Goal: Task Accomplishment & Management: Manage account settings

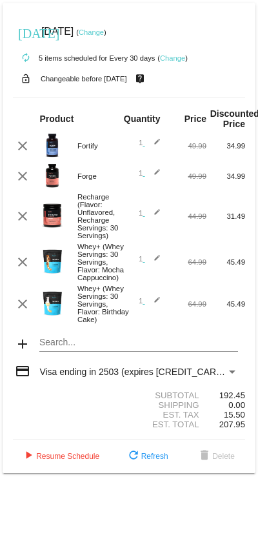
click at [101, 363] on mat-card "today Sep 12 2025 ( Change ) autorenew 5 items scheduled for Every 30 days ( Ch…" at bounding box center [129, 238] width 253 height 470
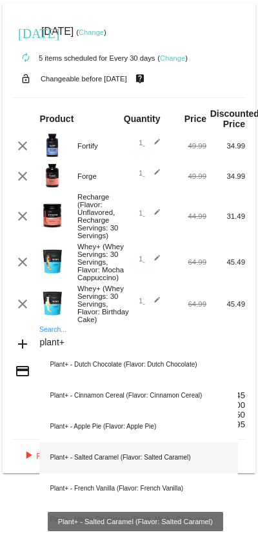
scroll to position [10, 0]
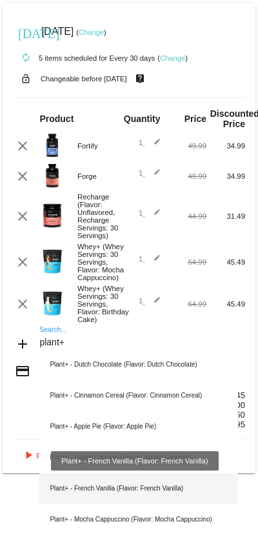
type input "plant+"
click at [134, 386] on div "Plant+ - French Vanilla (Flavor: French Vanilla)" at bounding box center [138, 488] width 198 height 31
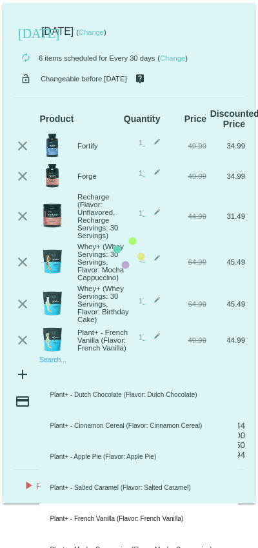
click at [79, 386] on mat-card "today Sep 12 2025 ( Change ) autorenew 6 items scheduled for Every 30 days ( Ch…" at bounding box center [129, 253] width 253 height 500
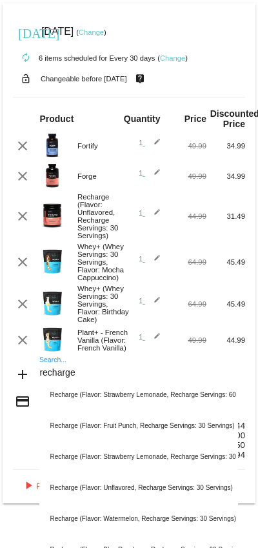
type input "recharge"
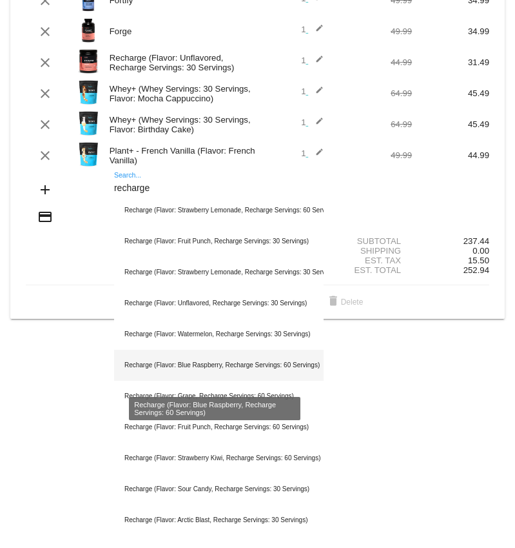
scroll to position [186, 0]
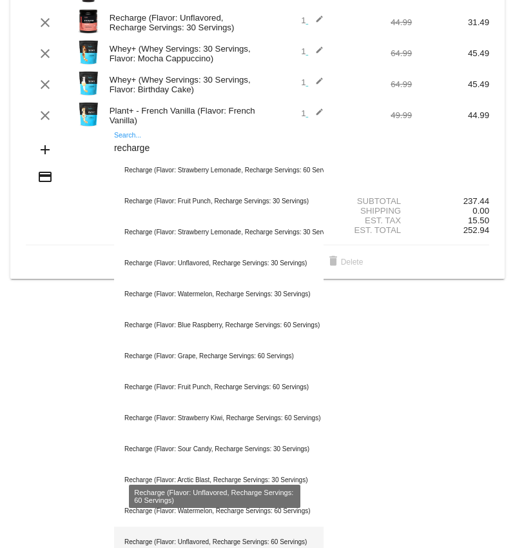
click at [262, 386] on div "Recharge (Flavor: Unflavored, Recharge Servings: 60 Servings)" at bounding box center [219, 541] width 210 height 31
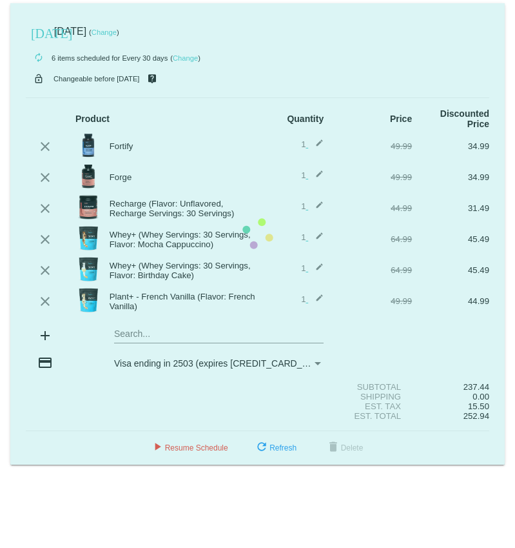
scroll to position [0, 0]
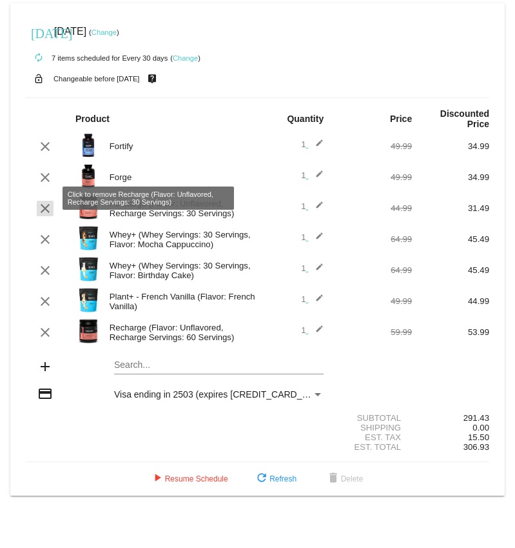
click at [46, 201] on mat-icon "clear" at bounding box center [44, 208] width 15 height 15
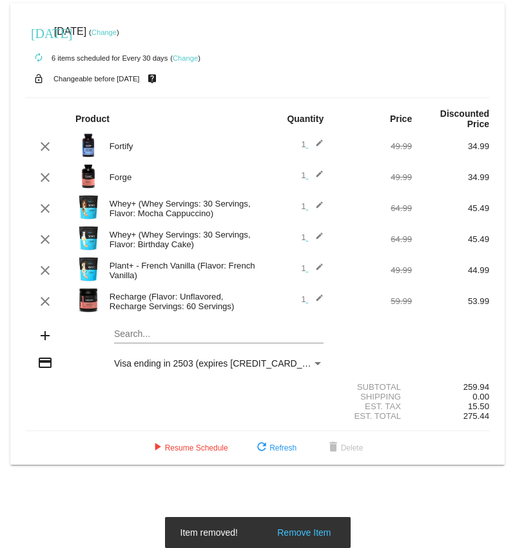
click at [154, 326] on mat-card "today Sep 12 2025 ( Change ) autorenew 6 items scheduled for Every 30 days ( Ch…" at bounding box center [257, 233] width 495 height 461
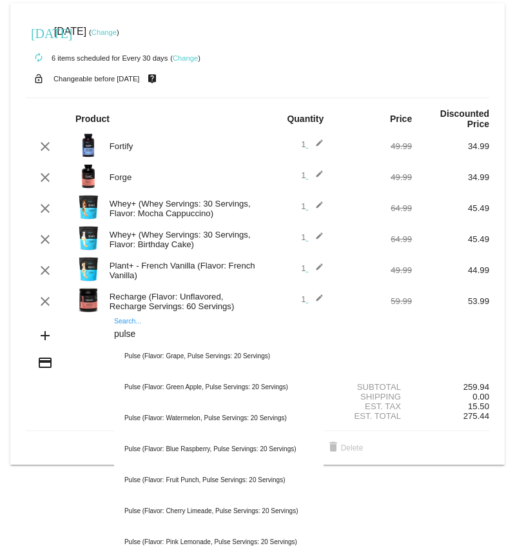
type input "pulse"
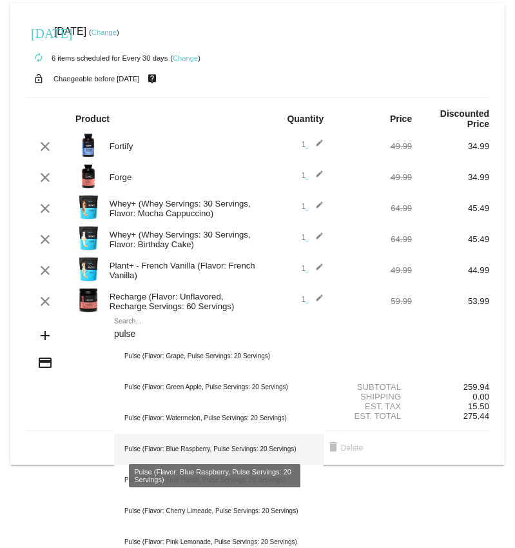
click at [254, 386] on div "Pulse (Flavor: Blue Raspberry, Pulse Servings: 20 Servings)" at bounding box center [219, 448] width 210 height 31
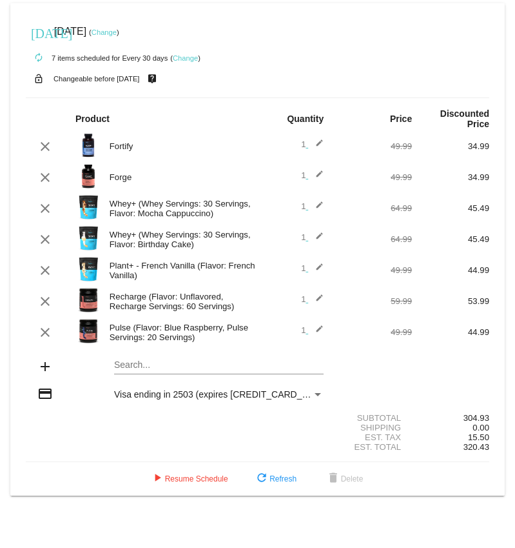
click at [157, 355] on mat-card "today Sep 12 2025 ( Change ) autorenew 7 items scheduled for Every 30 days ( Ch…" at bounding box center [257, 249] width 495 height 492
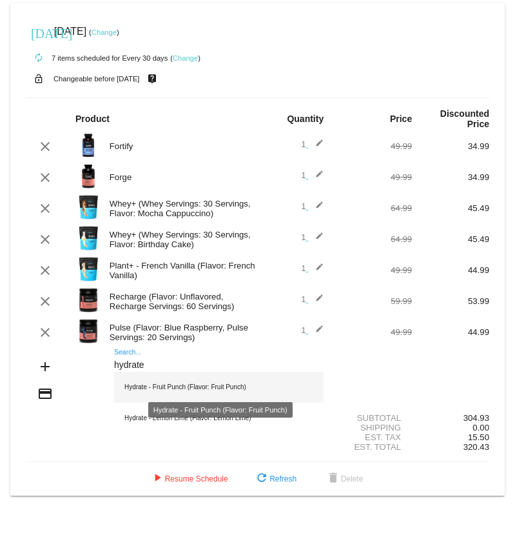
type input "hydrate"
click at [231, 375] on div "Hydrate - Fruit Punch (Flavor: Fruit Punch)" at bounding box center [219, 387] width 210 height 31
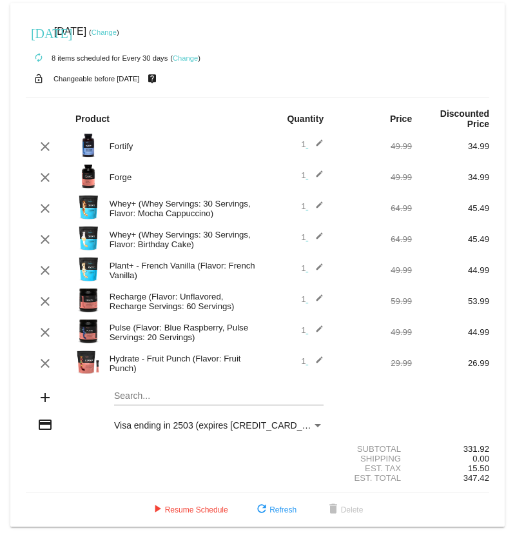
click at [157, 384] on mat-card "today Sep 12 2025 ( Change ) autorenew 8 items scheduled for Every 30 days ( Ch…" at bounding box center [257, 264] width 495 height 523
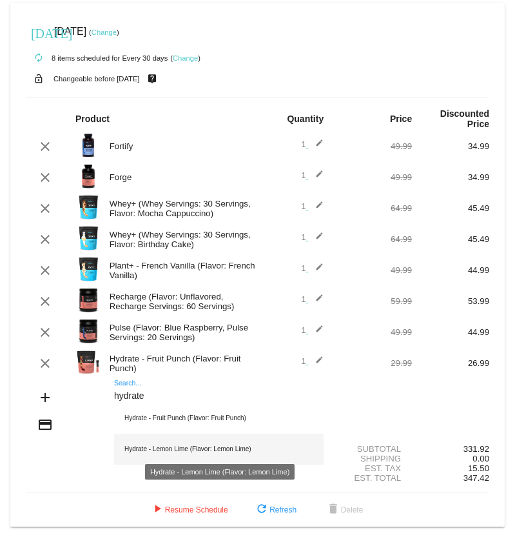
type input "hydrate"
click at [169, 386] on div "Hydrate - Lemon Lime (Flavor: Lemon Lime)" at bounding box center [219, 448] width 210 height 31
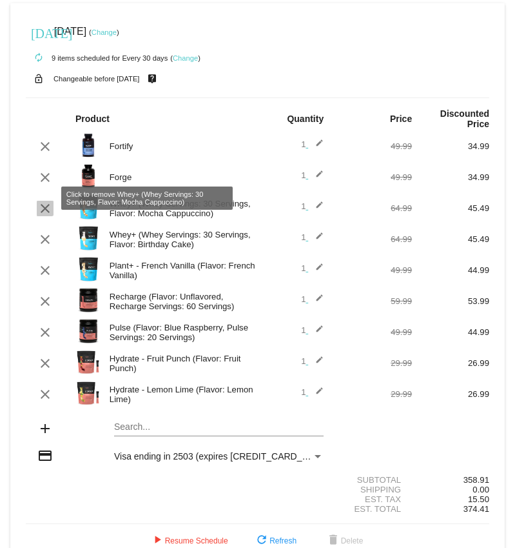
click at [44, 201] on mat-icon "clear" at bounding box center [44, 208] width 15 height 15
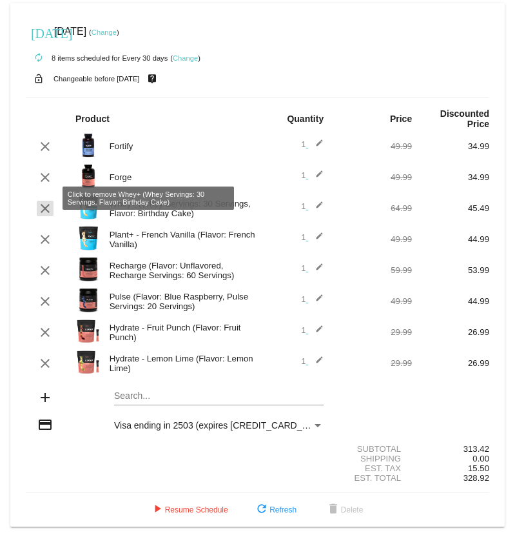
click at [46, 201] on mat-icon "clear" at bounding box center [44, 208] width 15 height 15
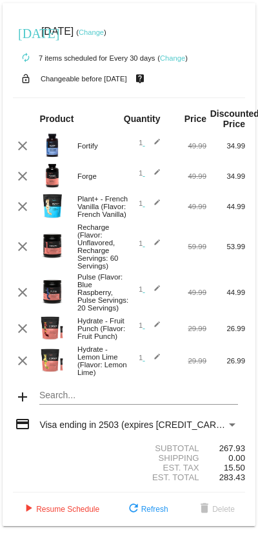
scroll to position [53, 0]
click at [61, 373] on mat-card "today Sep 12 2025 ( Change ) autorenew 7 items scheduled for Every 30 days ( Ch…" at bounding box center [129, 264] width 253 height 523
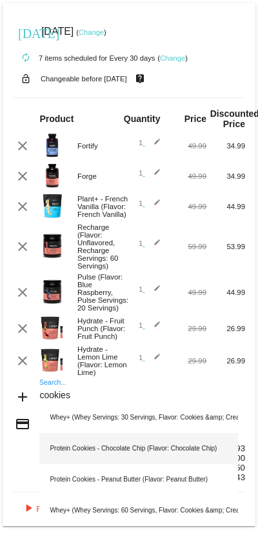
scroll to position [0, 0]
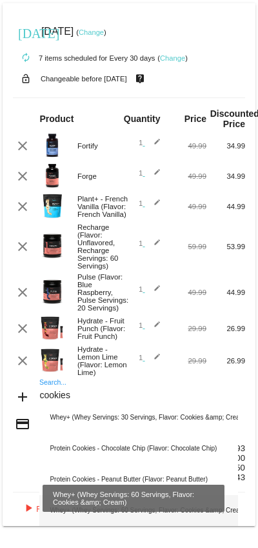
type input "cookies"
click at [192, 386] on div "Whey+ (Whey Servings: 60 Servings, Flavor: Cookies &amp; Cream)" at bounding box center [138, 510] width 198 height 31
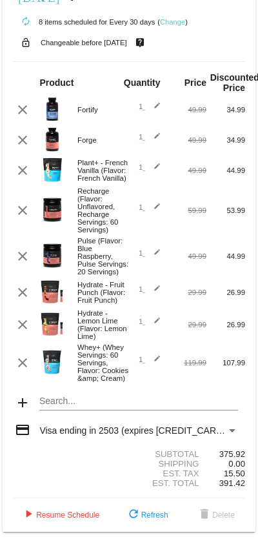
scroll to position [110, 0]
